Goal: Information Seeking & Learning: Learn about a topic

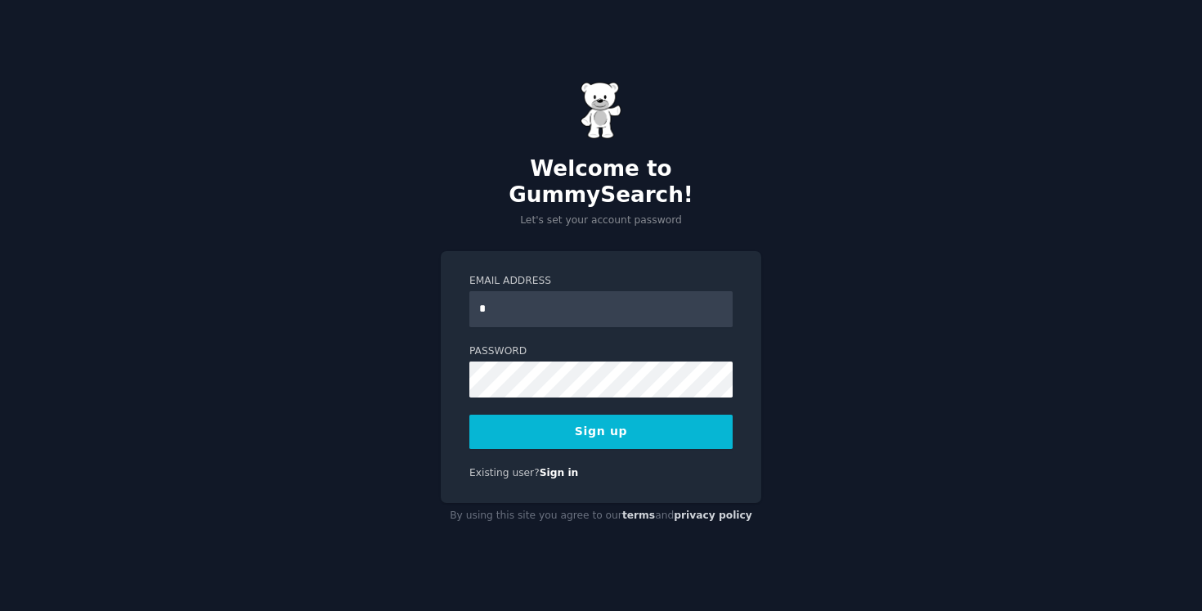
type input "**********"
click at [668, 425] on button "Sign up" at bounding box center [600, 432] width 263 height 34
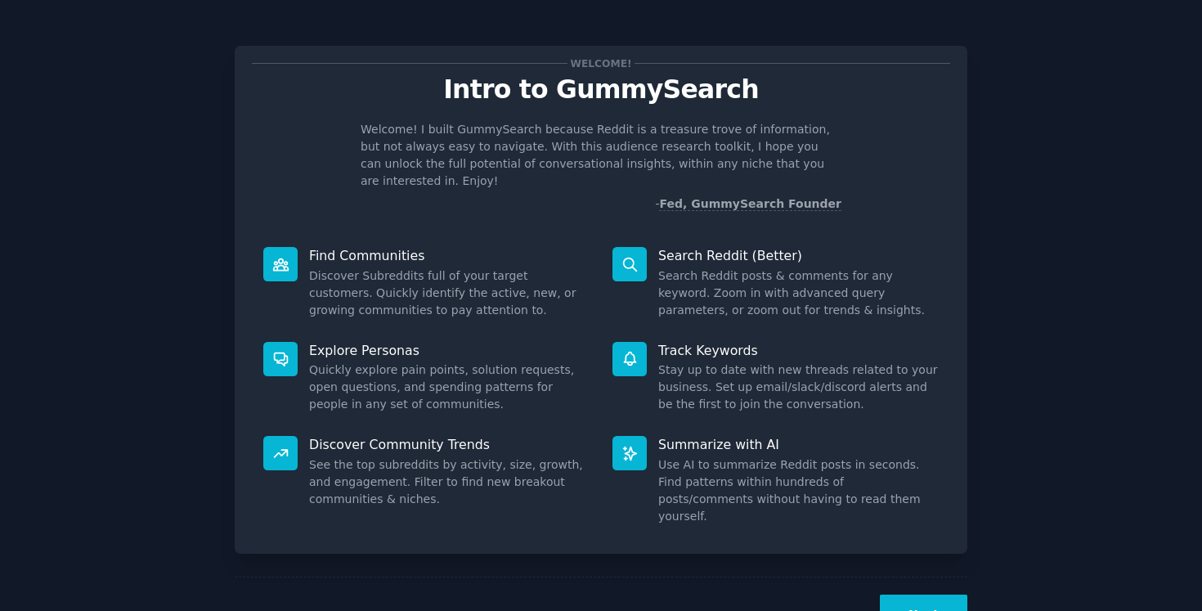
click at [926, 595] on button "Next" at bounding box center [924, 615] width 88 height 40
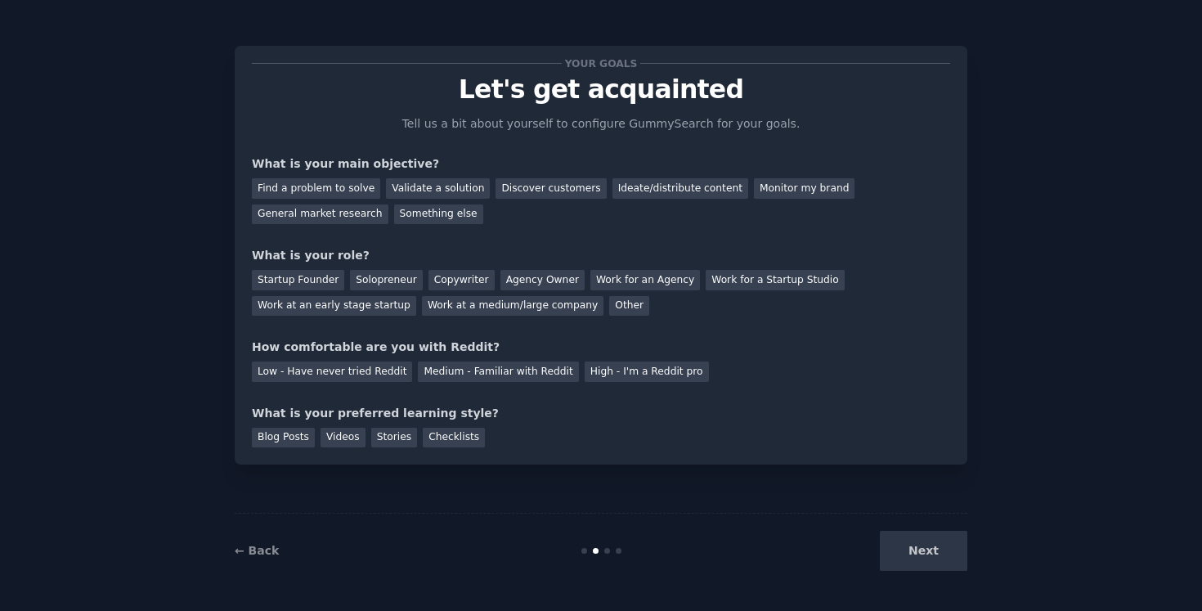
click at [923, 550] on div "Next" at bounding box center [845, 551] width 245 height 40
click at [667, 195] on div "Ideate/distribute content" at bounding box center [681, 188] width 136 height 20
click at [333, 220] on div "General market research" at bounding box center [320, 214] width 137 height 20
click at [550, 277] on div "Agency Owner" at bounding box center [543, 280] width 84 height 20
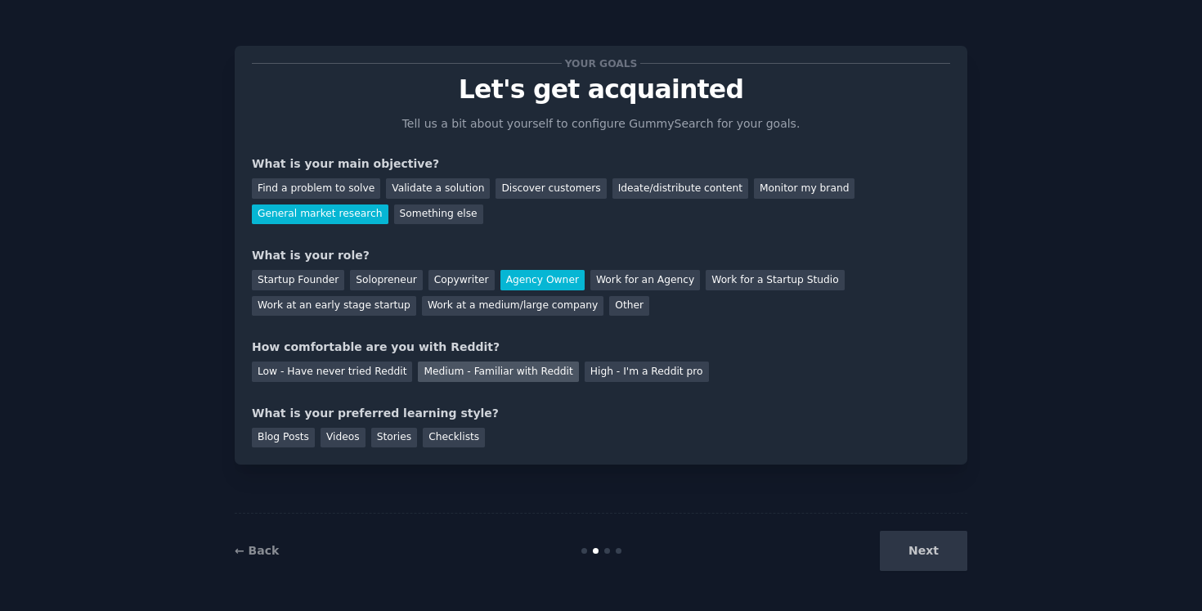
click at [489, 374] on div "Medium - Familiar with Reddit" at bounding box center [498, 372] width 160 height 20
click at [339, 438] on div "Videos" at bounding box center [343, 438] width 45 height 20
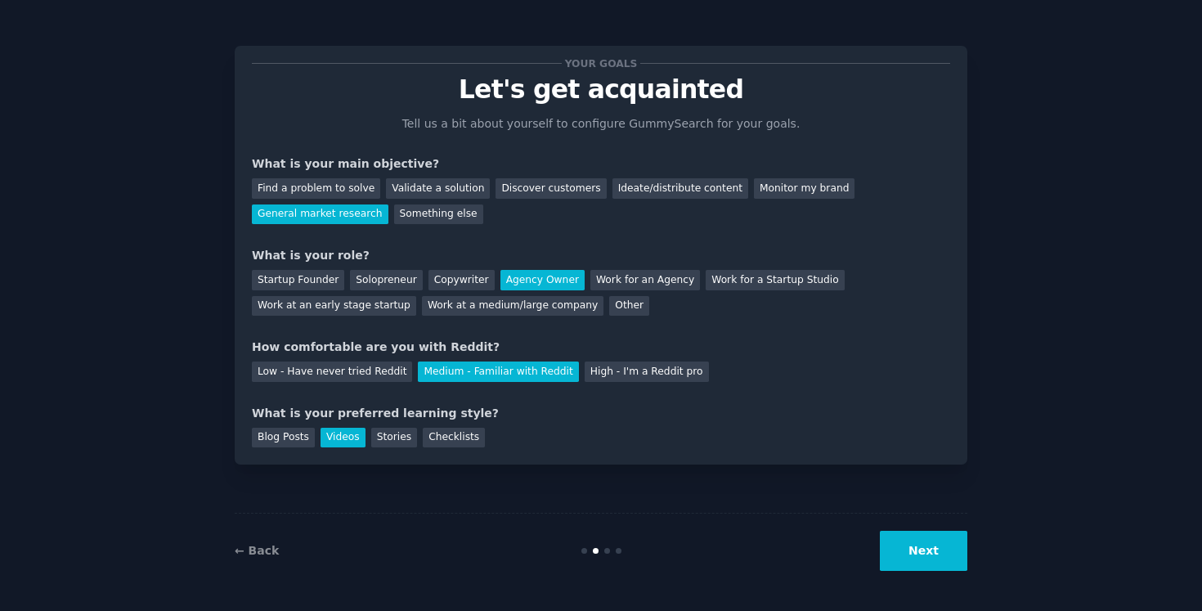
click at [910, 555] on button "Next" at bounding box center [924, 551] width 88 height 40
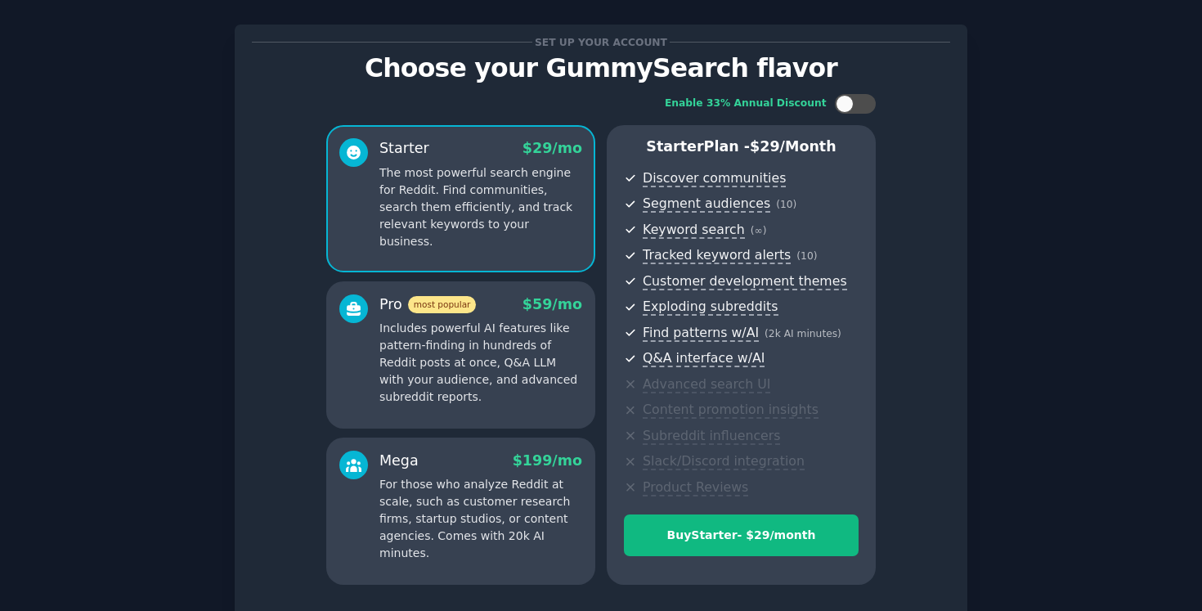
scroll to position [150, 0]
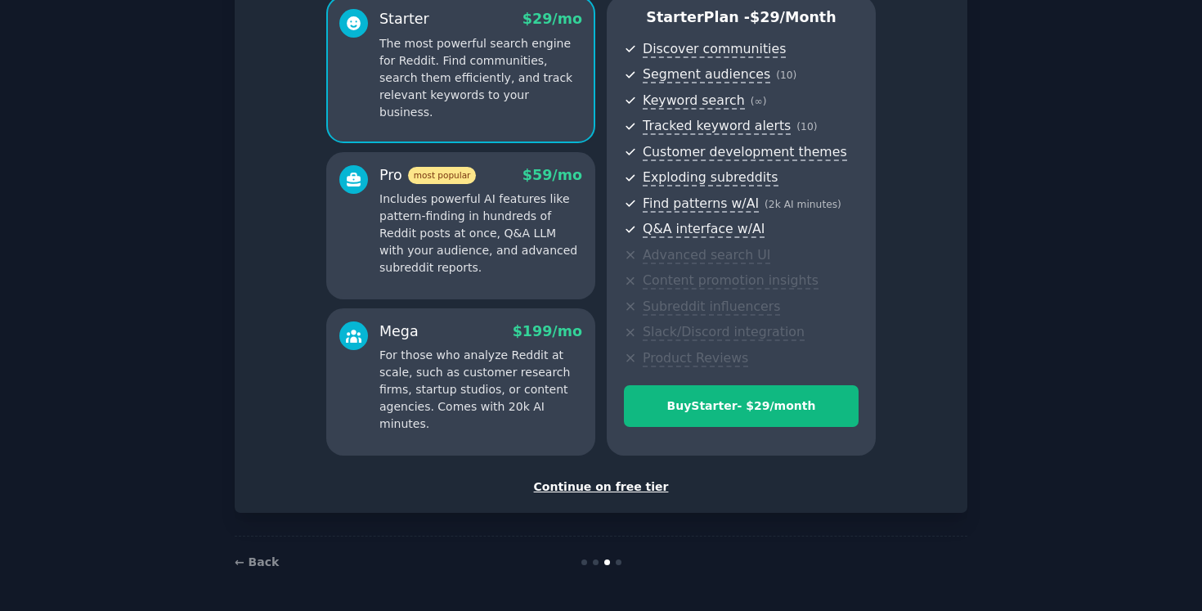
click at [610, 485] on div "Continue on free tier" at bounding box center [601, 486] width 699 height 17
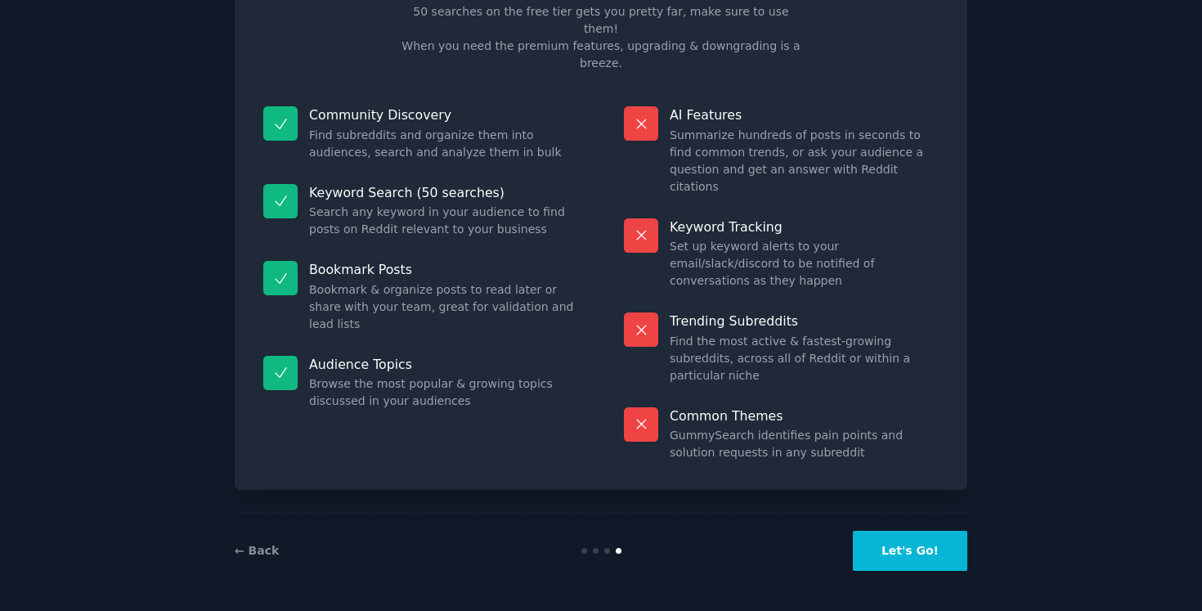
scroll to position [26, 0]
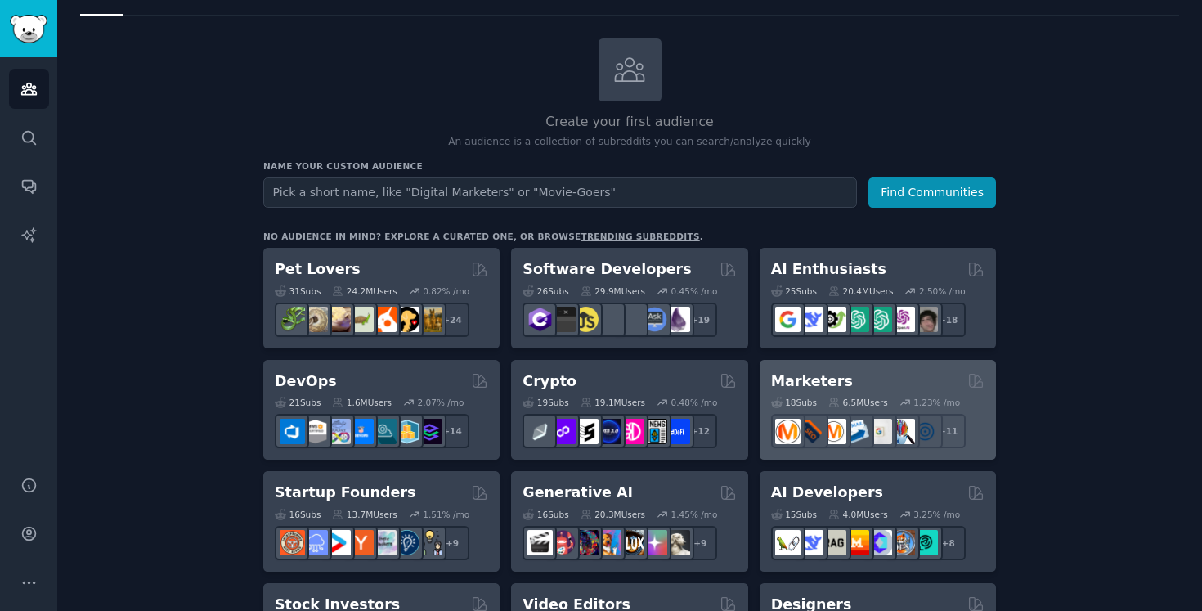
scroll to position [108, 0]
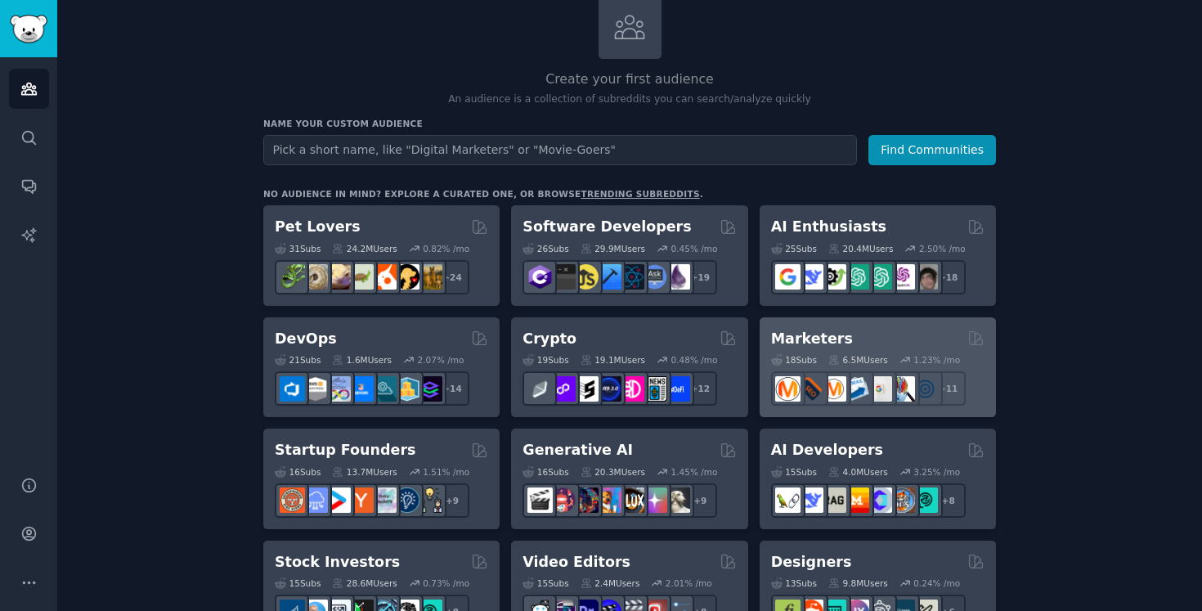
click at [876, 345] on div "Marketers" at bounding box center [877, 339] width 213 height 20
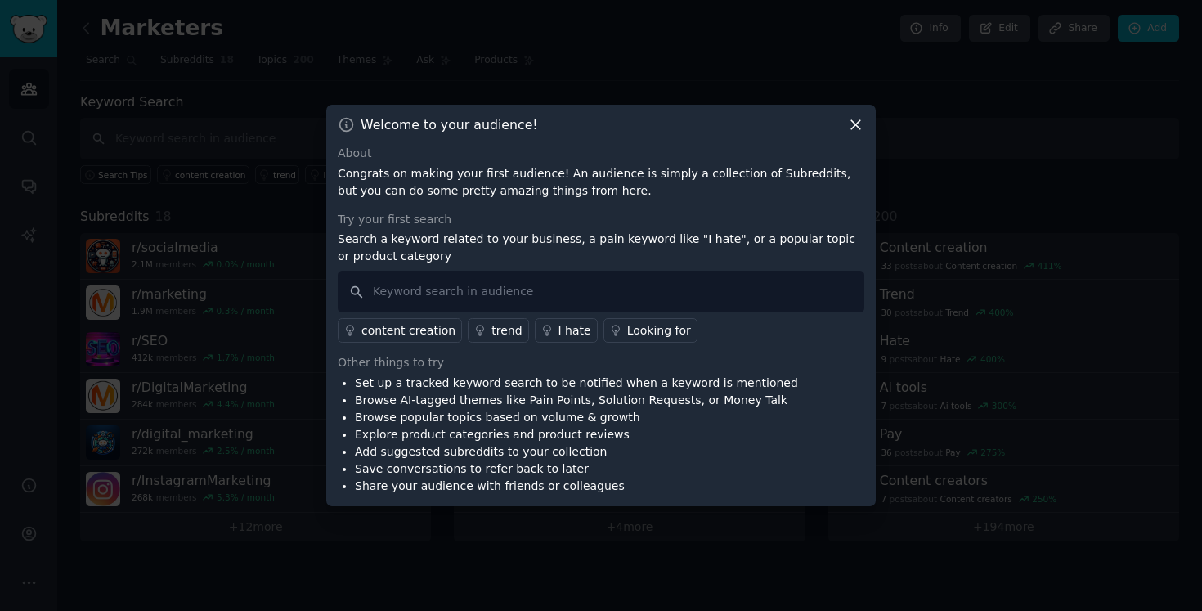
click at [858, 130] on icon at bounding box center [855, 124] width 17 height 17
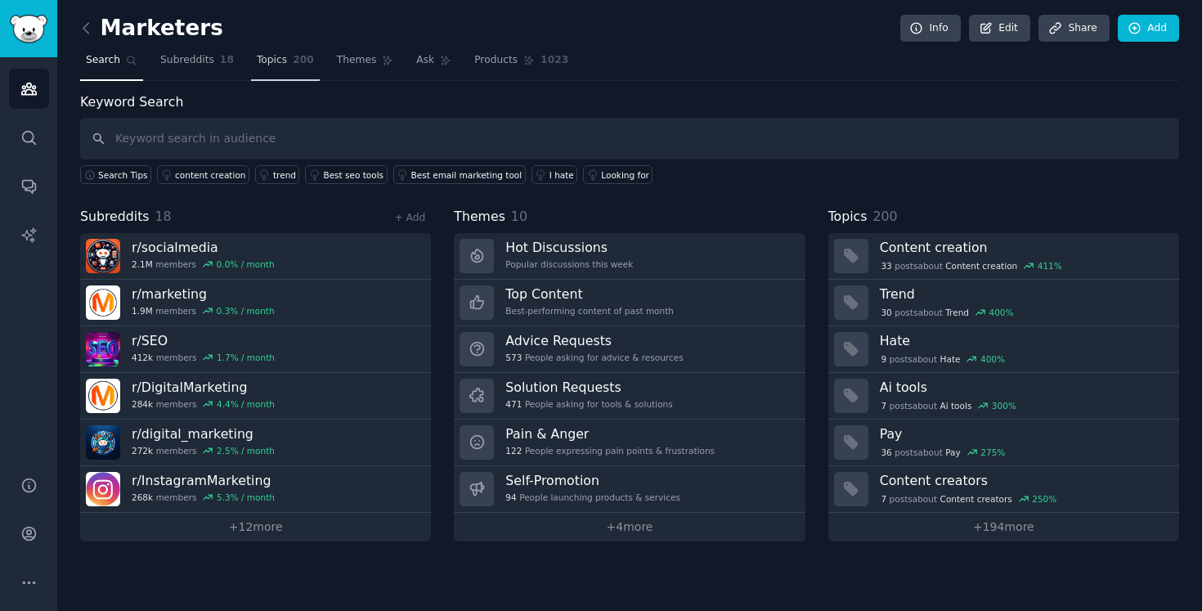
click at [271, 66] on span "Topics" at bounding box center [272, 60] width 30 height 15
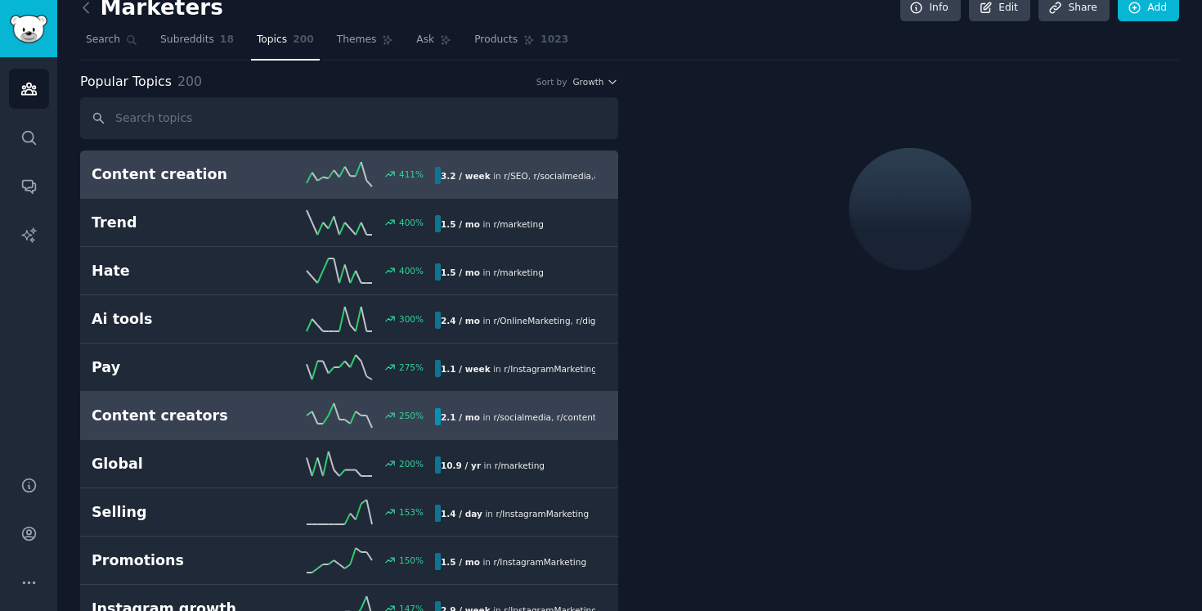
scroll to position [31, 0]
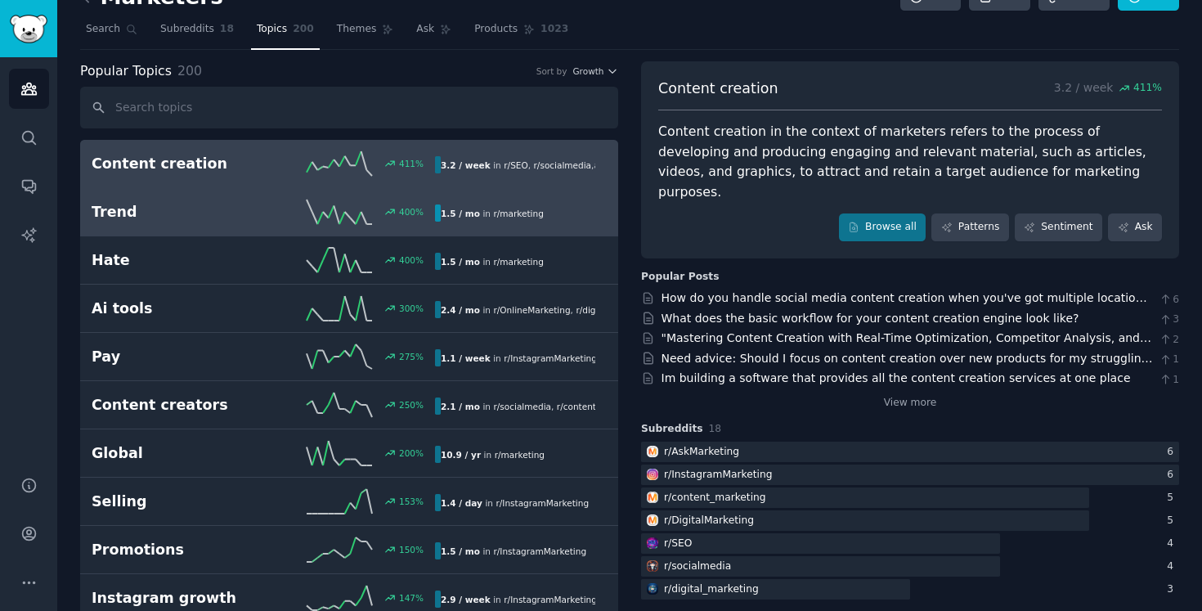
click at [347, 214] on line at bounding box center [348, 215] width 6 height 7
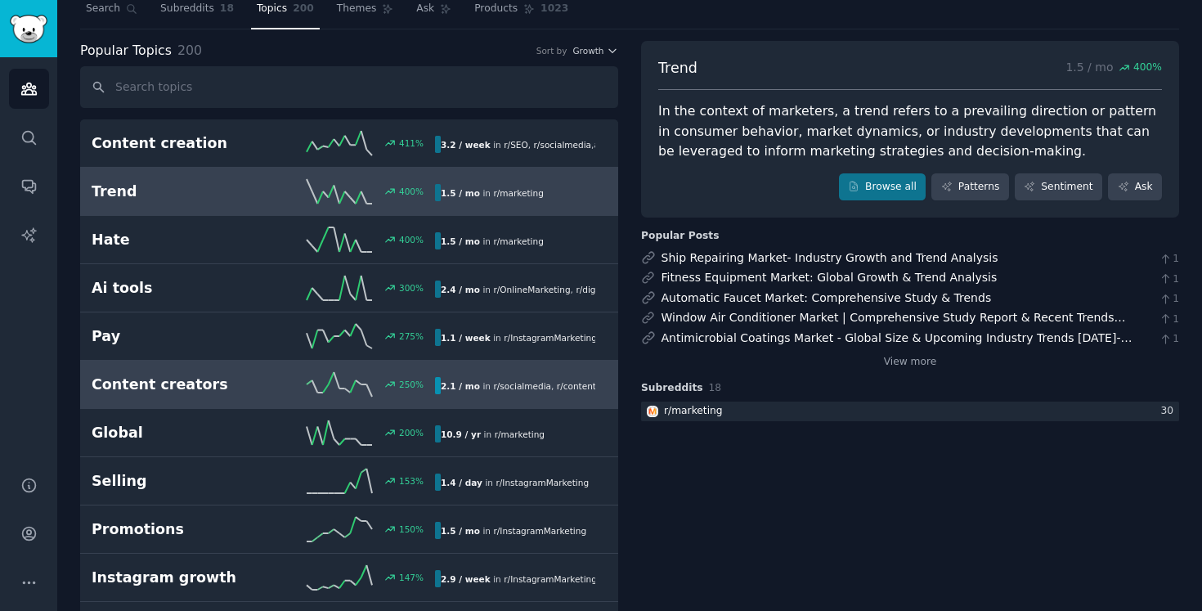
scroll to position [61, 0]
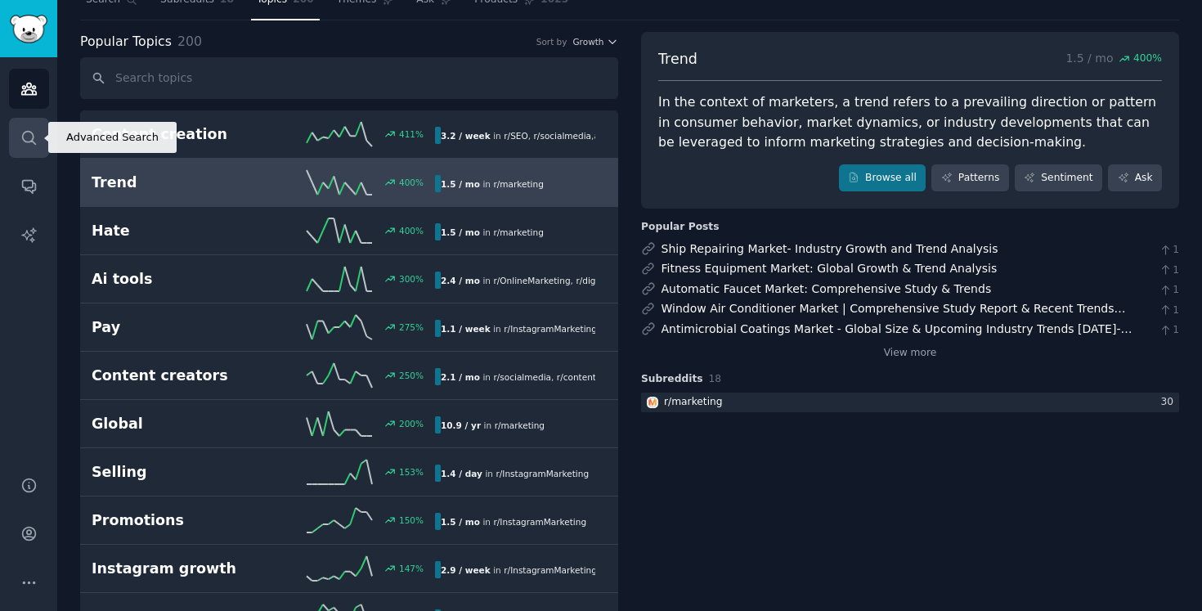
click at [40, 142] on link "Search" at bounding box center [29, 138] width 40 height 40
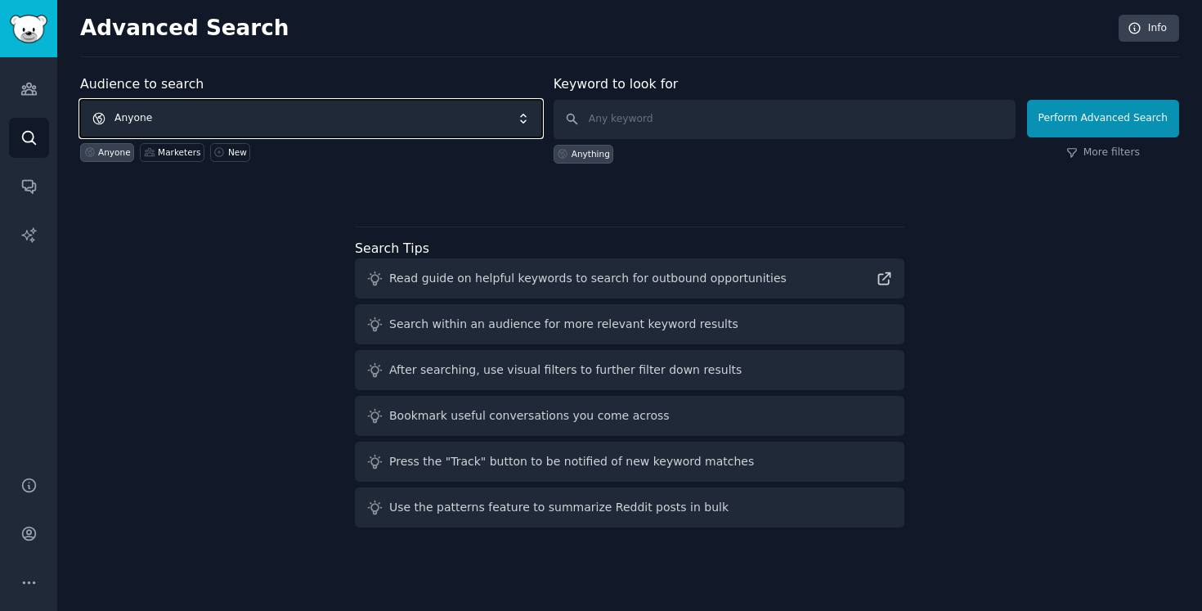
click at [525, 124] on span "Anyone" at bounding box center [311, 119] width 462 height 38
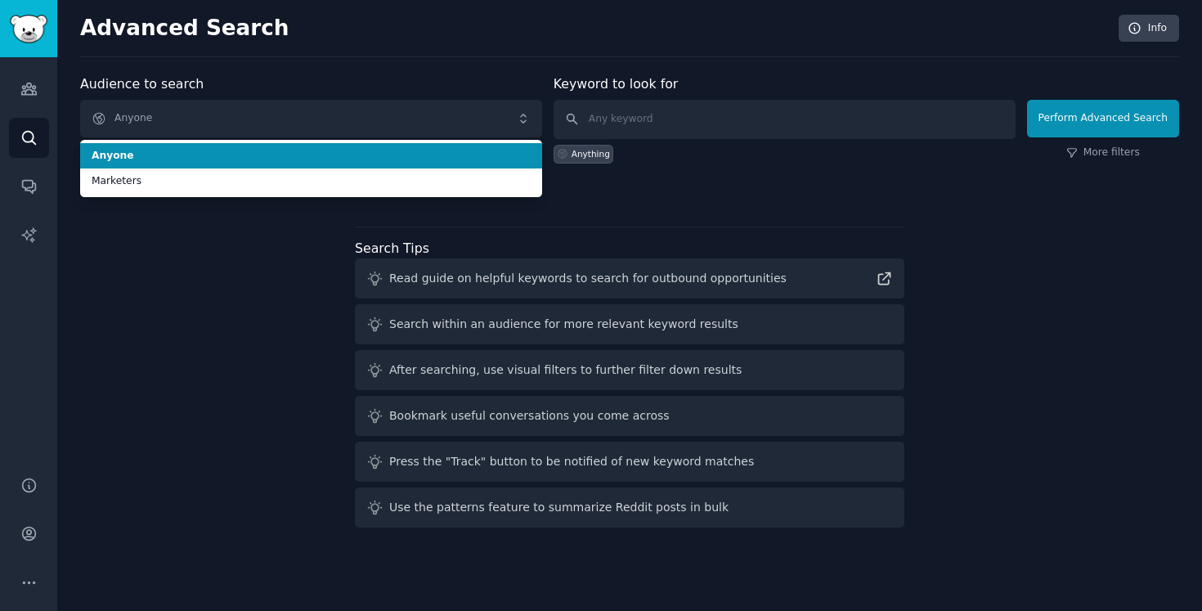
click at [514, 148] on li "Anyone" at bounding box center [311, 156] width 462 height 26
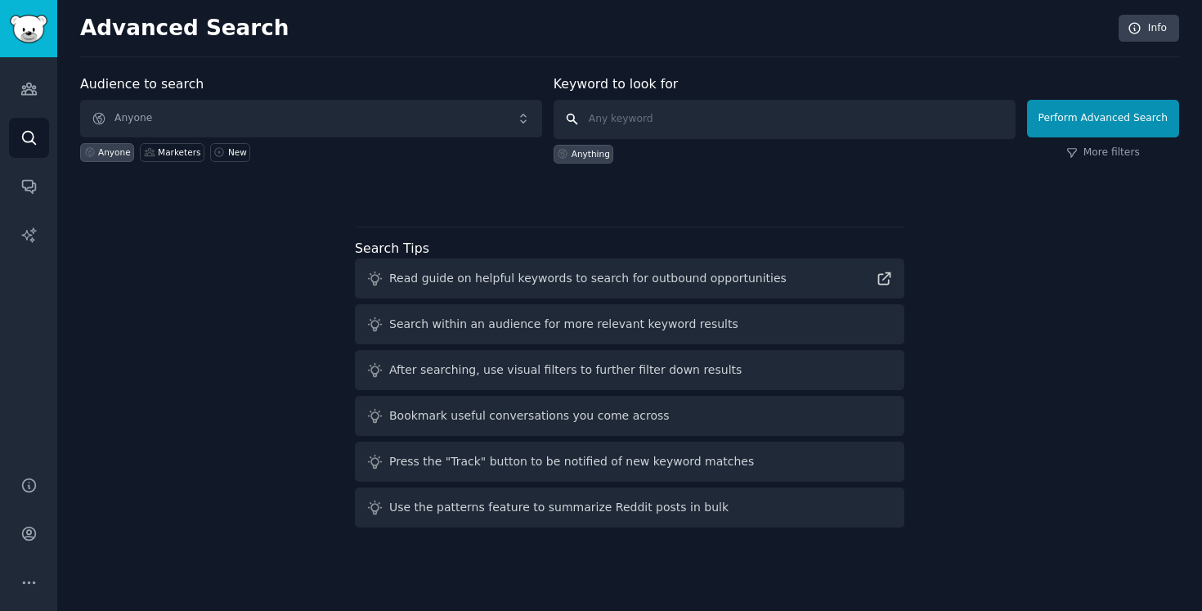
click at [672, 113] on input "text" at bounding box center [785, 119] width 462 height 39
type input "winter clothing in [GEOGRAPHIC_DATA]"
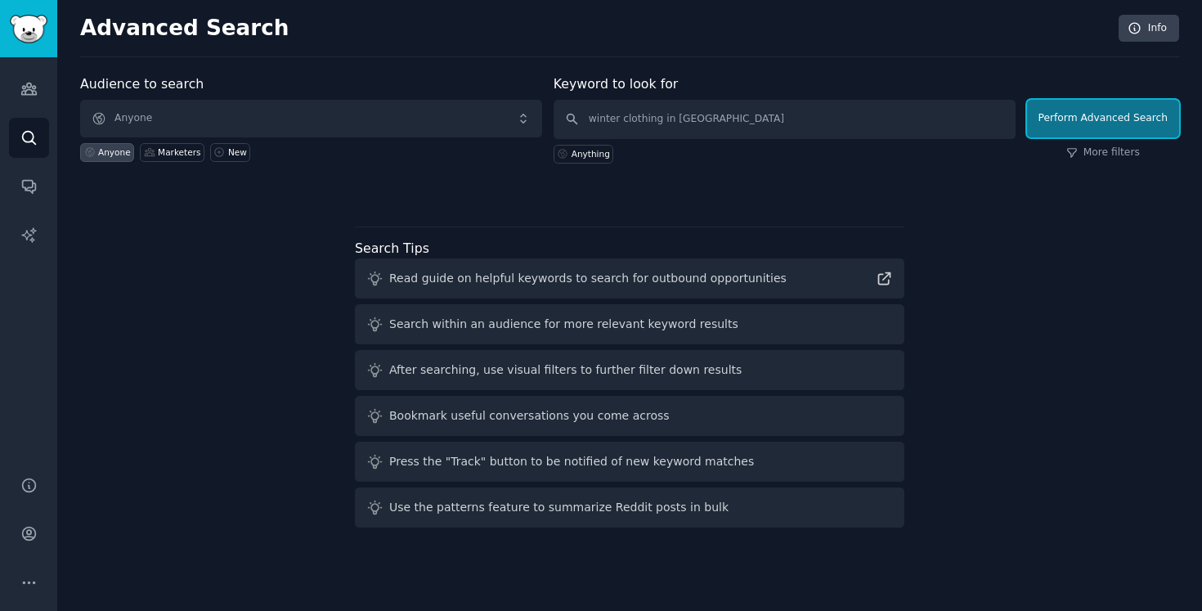
click at [1112, 112] on button "Perform Advanced Search" at bounding box center [1103, 119] width 152 height 38
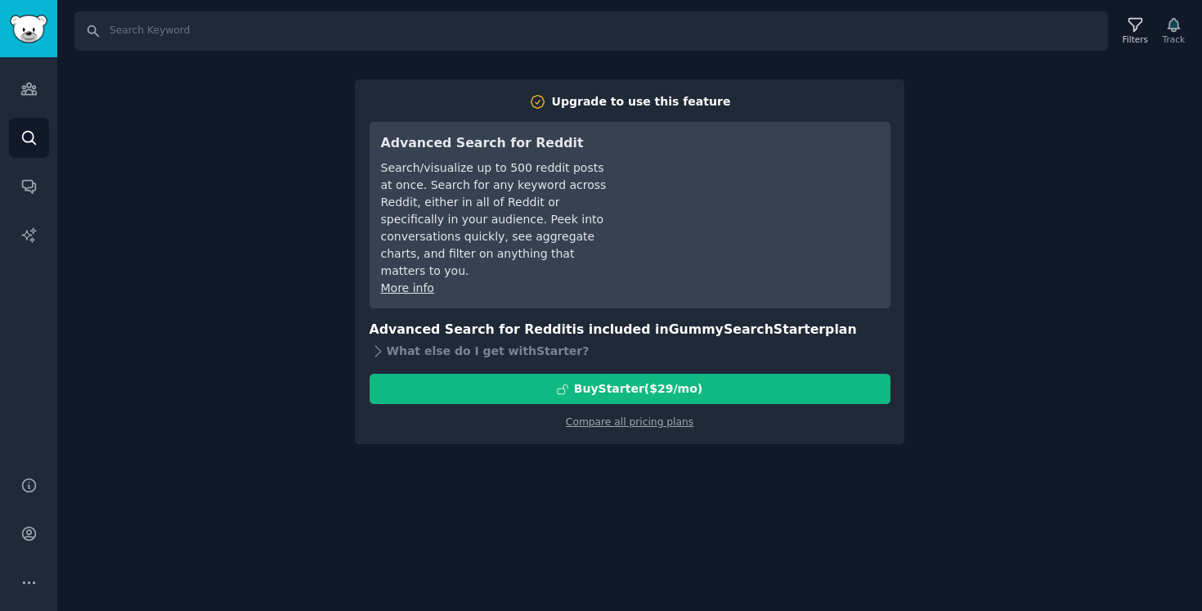
click at [965, 196] on div "Search Filters Track Upgrade to use this feature Advanced Search for Reddit Sea…" at bounding box center [629, 305] width 1145 height 611
click at [317, 324] on div "Search Filters Track Upgrade to use this feature Advanced Search for Reddit Sea…" at bounding box center [629, 305] width 1145 height 611
click at [213, 285] on div "Search Filters Track Upgrade to use this feature Advanced Search for Reddit Sea…" at bounding box center [629, 305] width 1145 height 611
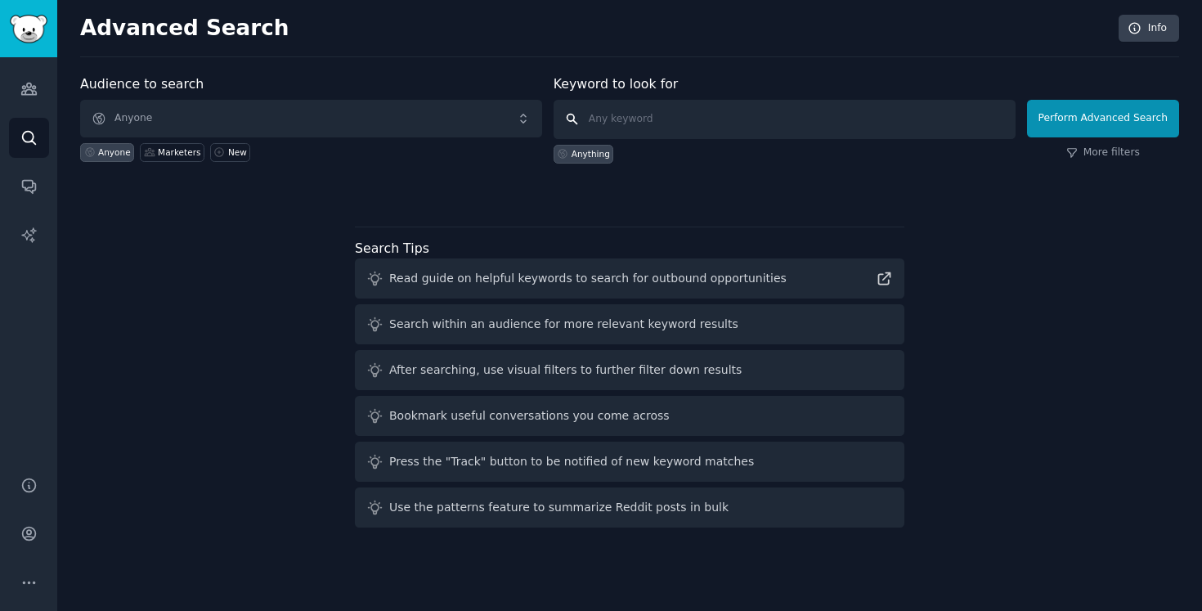
click at [694, 120] on input "text" at bounding box center [785, 119] width 462 height 39
click at [597, 367] on div "After searching, use visual filters to further filter down results" at bounding box center [565, 370] width 353 height 17
click at [646, 124] on input "text" at bounding box center [785, 119] width 462 height 39
type input "winter clothing in [GEOGRAPHIC_DATA]"
click button "Perform Advanced Search" at bounding box center [1103, 119] width 152 height 38
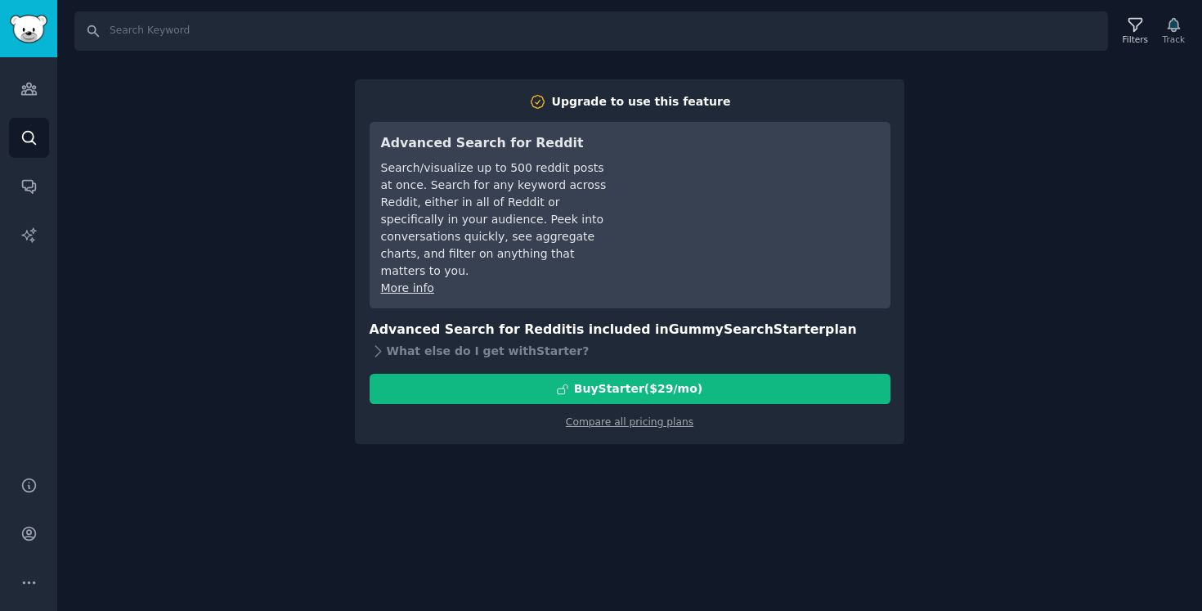
click at [303, 189] on div "Search Filters Track Upgrade to use this feature Advanced Search for Reddit Sea…" at bounding box center [629, 305] width 1145 height 611
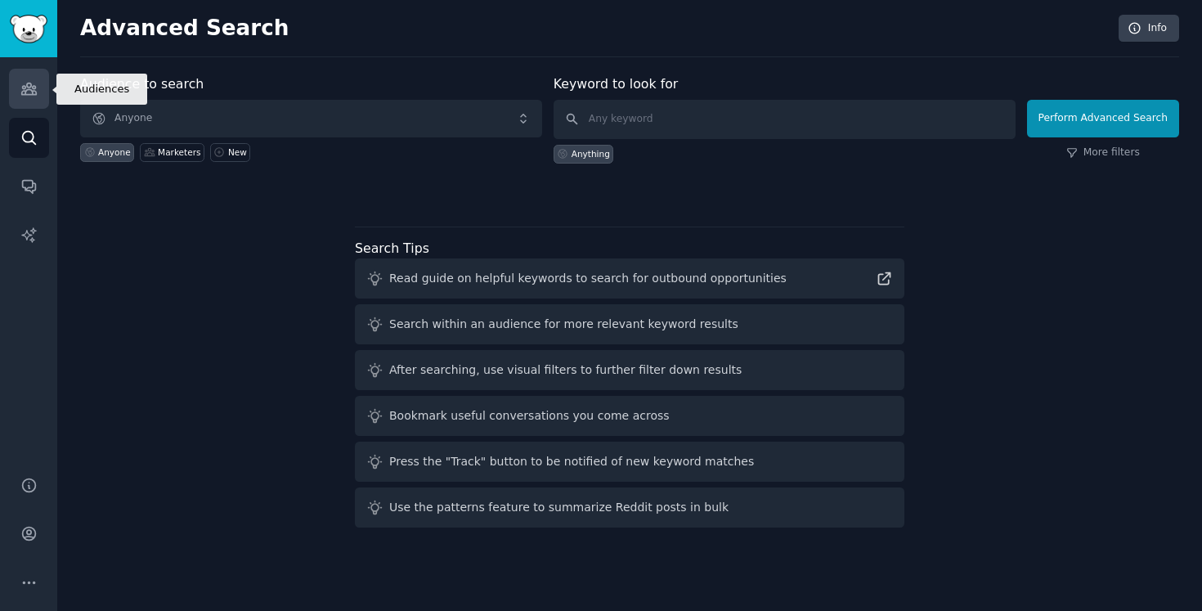
click at [29, 98] on link "Audiences" at bounding box center [29, 89] width 40 height 40
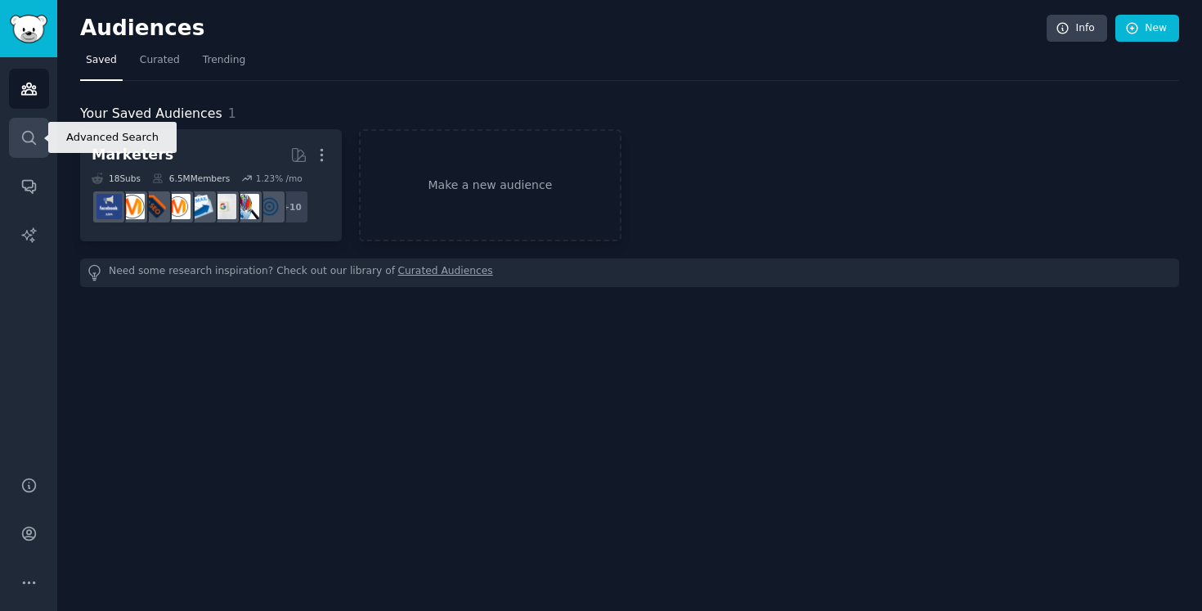
click at [30, 137] on icon "Sidebar" at bounding box center [28, 137] width 17 height 17
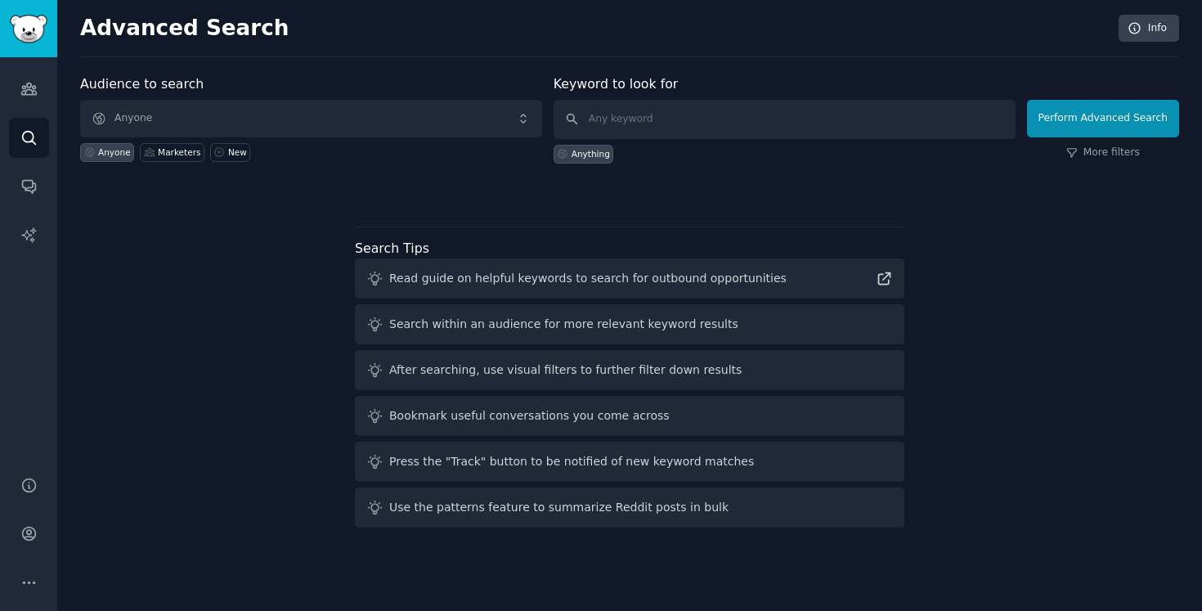
click at [604, 156] on div "Anything" at bounding box center [591, 153] width 38 height 11
click at [1101, 159] on link "More filters" at bounding box center [1104, 153] width 74 height 15
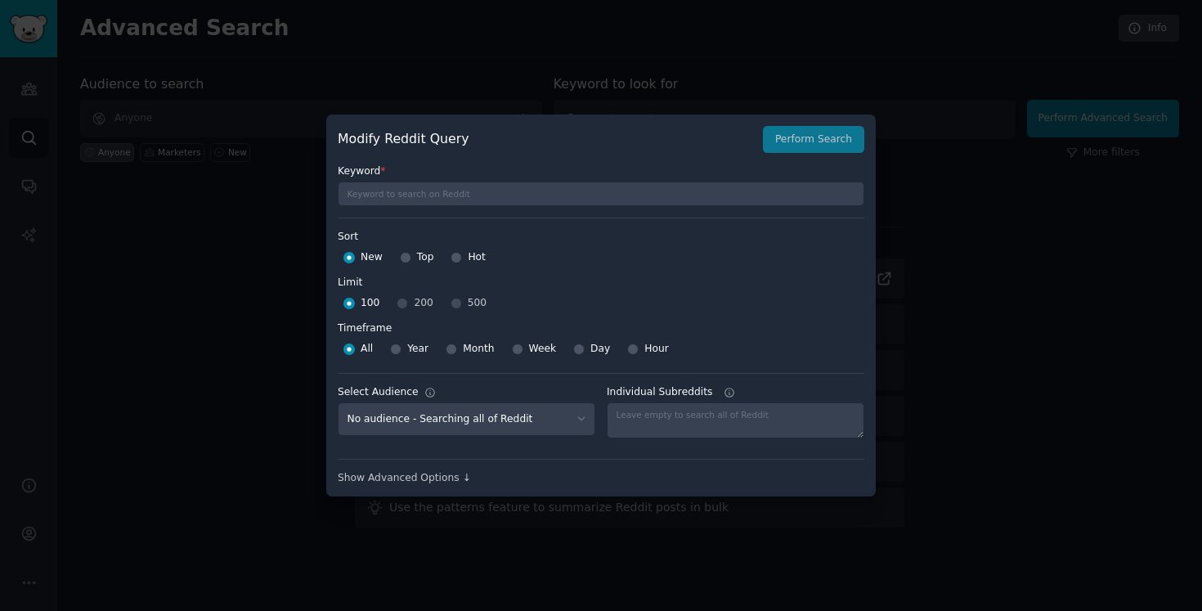
click at [941, 296] on div at bounding box center [601, 305] width 1202 height 611
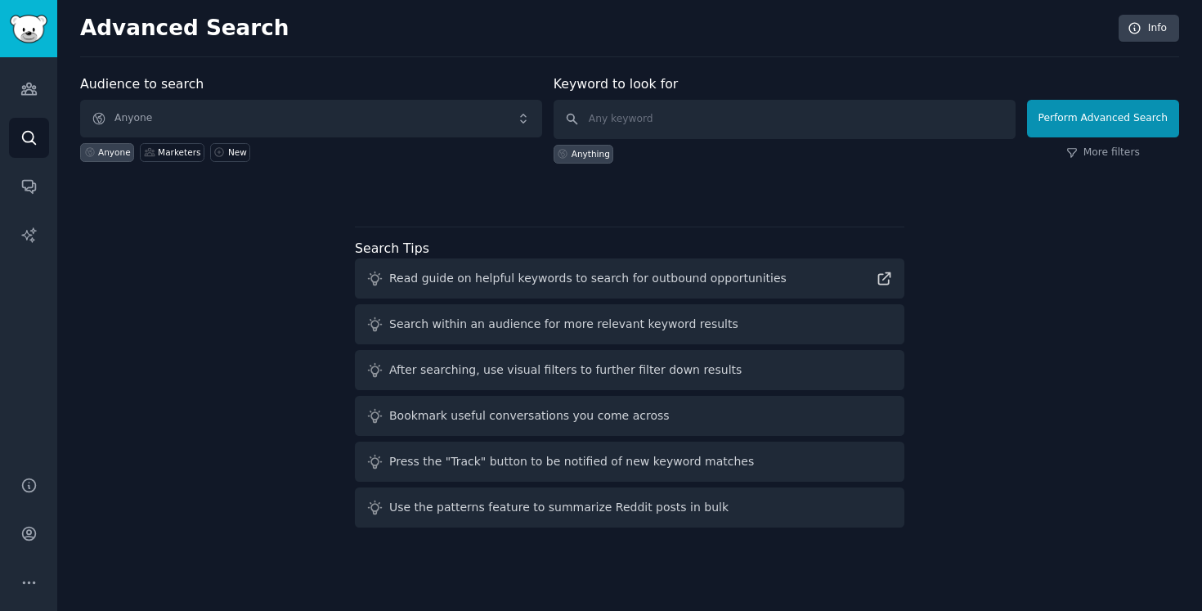
click at [545, 376] on div "After searching, use visual filters to further filter down results" at bounding box center [565, 370] width 353 height 17
click at [885, 278] on icon at bounding box center [884, 278] width 17 height 17
click at [22, 97] on link "Audiences" at bounding box center [29, 89] width 40 height 40
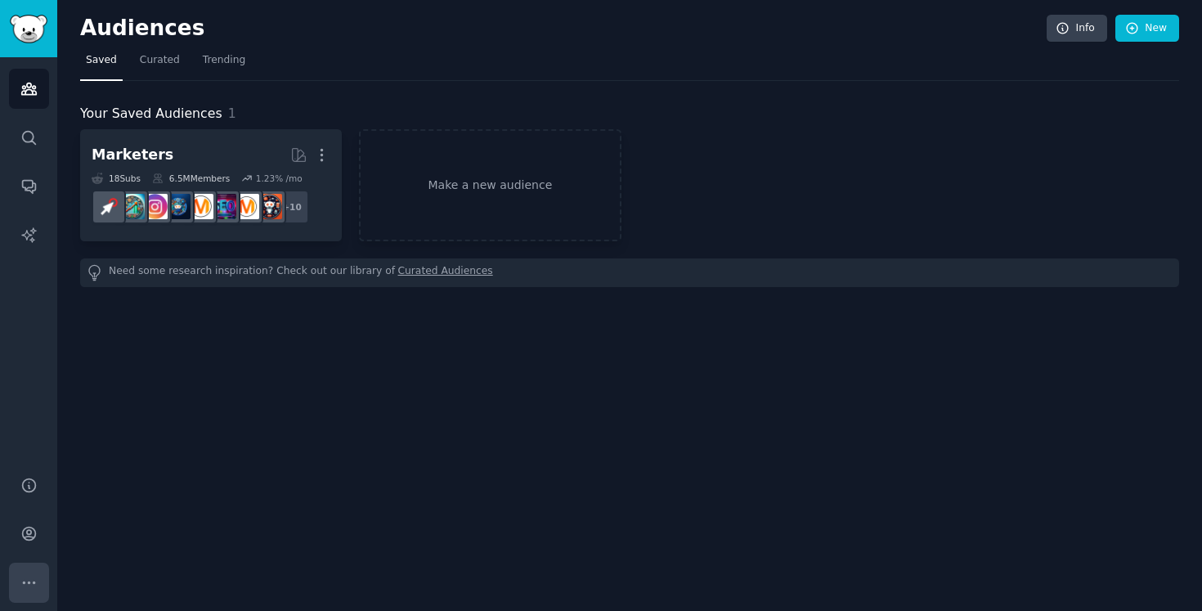
click at [32, 586] on icon "Sidebar" at bounding box center [28, 582] width 17 height 17
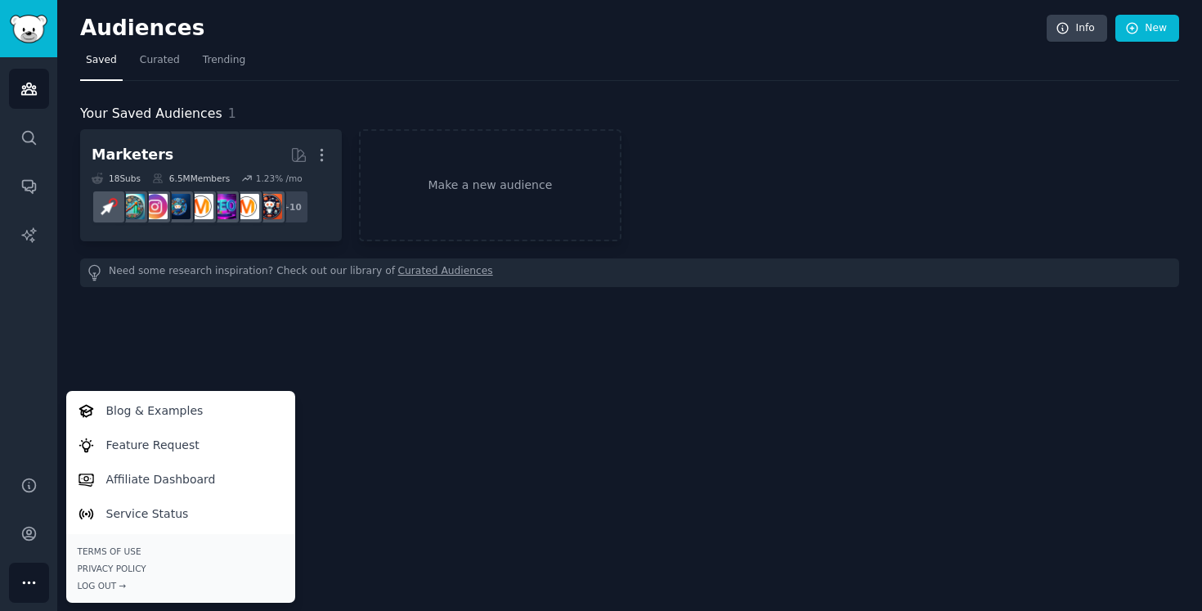
click at [586, 333] on div "Audiences Info New Saved Curated Trending Your Saved Audiences 1 Marketers More…" at bounding box center [629, 305] width 1145 height 611
